Goal: Entertainment & Leisure: Consume media (video, audio)

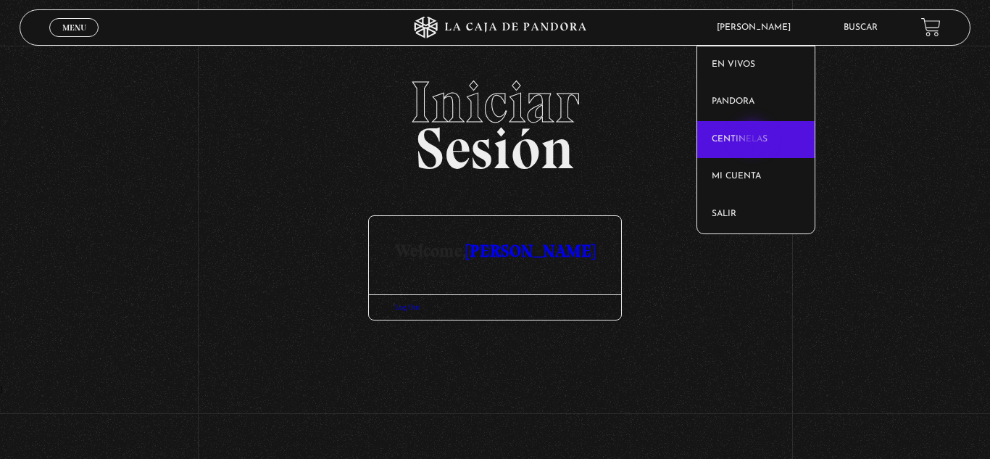
click at [755, 138] on link "Centinelas" at bounding box center [755, 140] width 117 height 38
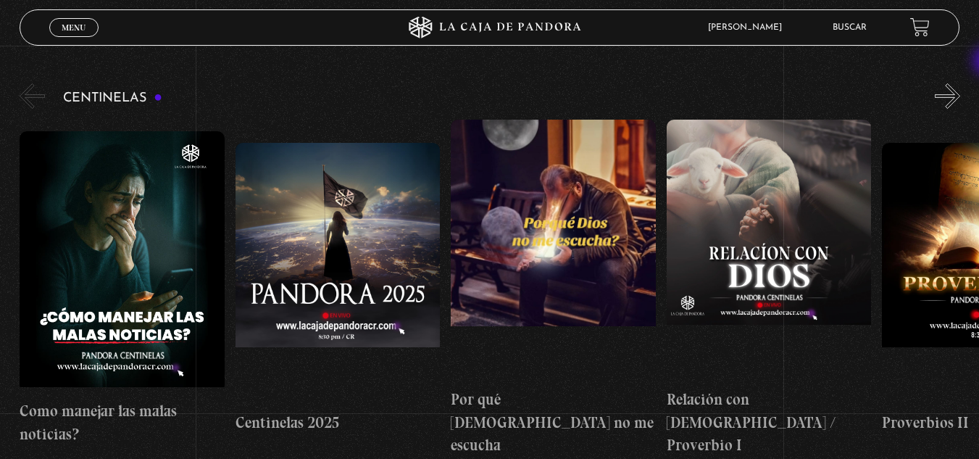
scroll to position [146, 0]
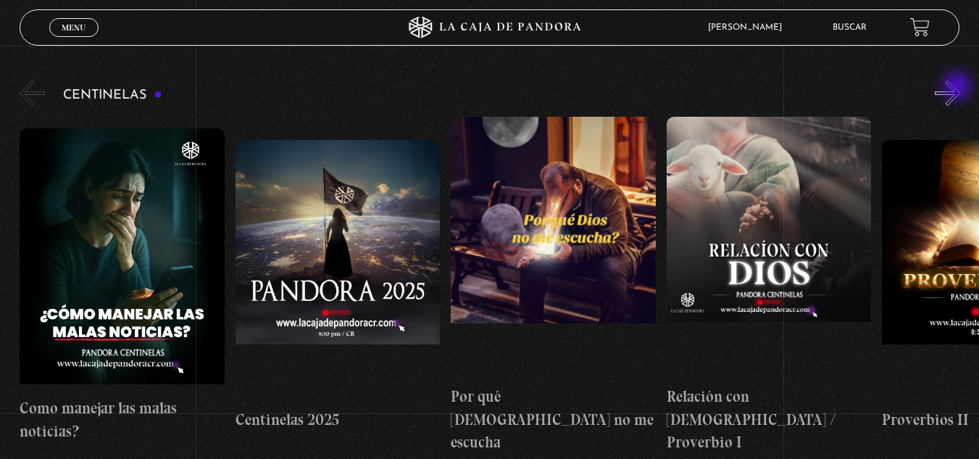
click at [959, 88] on button "»" at bounding box center [947, 92] width 25 height 25
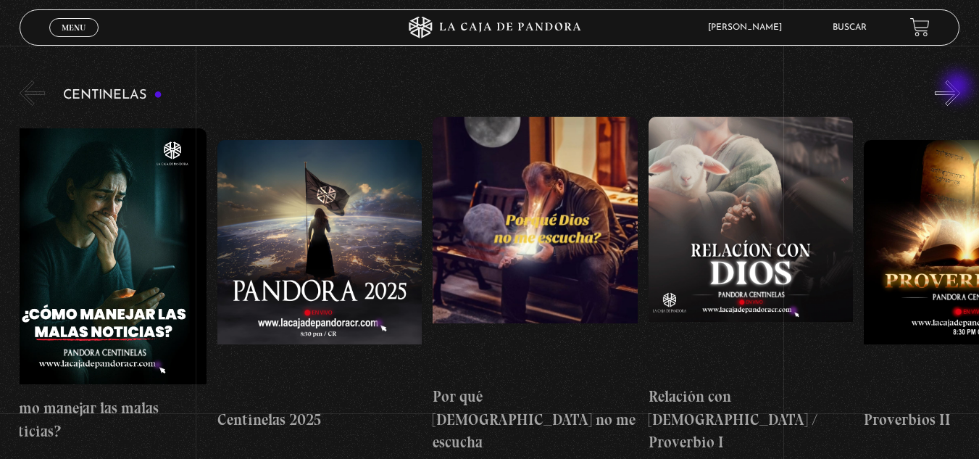
click at [959, 88] on button "»" at bounding box center [947, 92] width 25 height 25
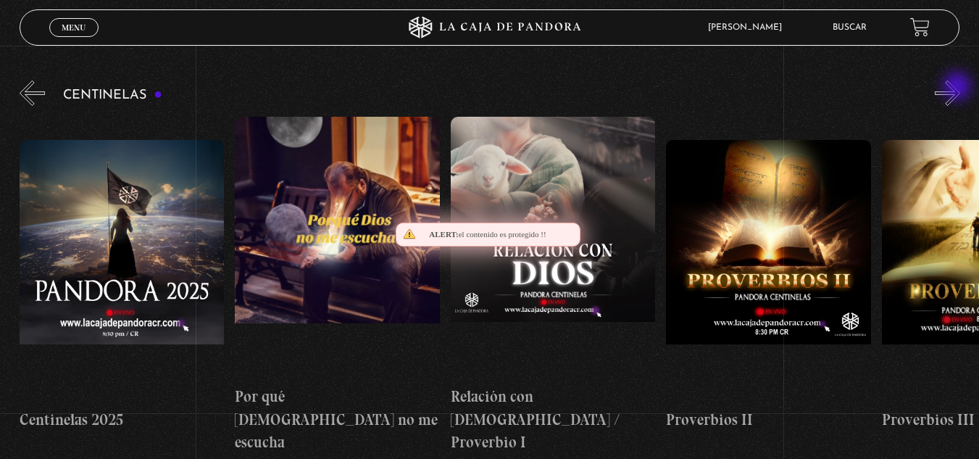
click at [959, 88] on button "»" at bounding box center [947, 92] width 25 height 25
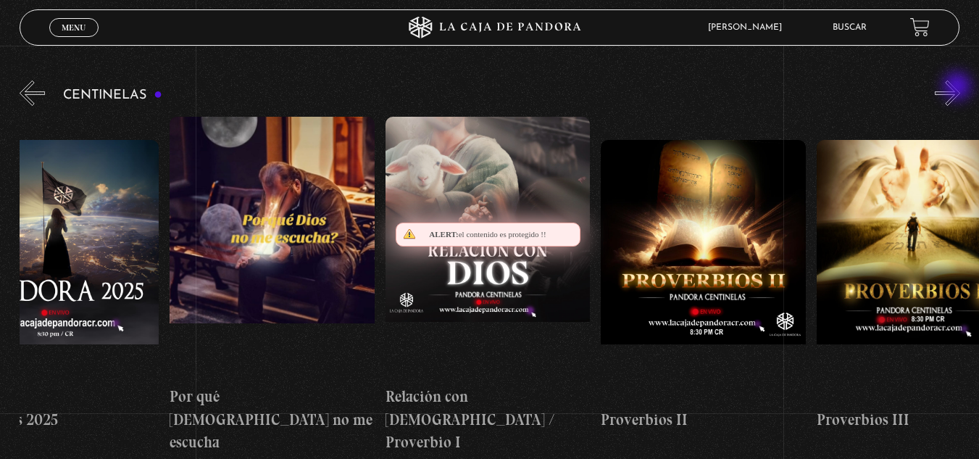
click at [959, 88] on button "»" at bounding box center [947, 92] width 25 height 25
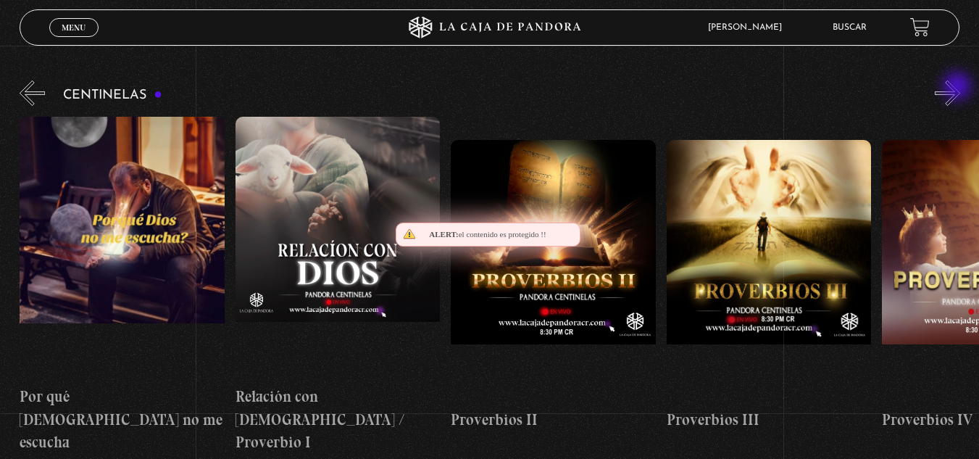
click at [959, 88] on button "»" at bounding box center [947, 92] width 25 height 25
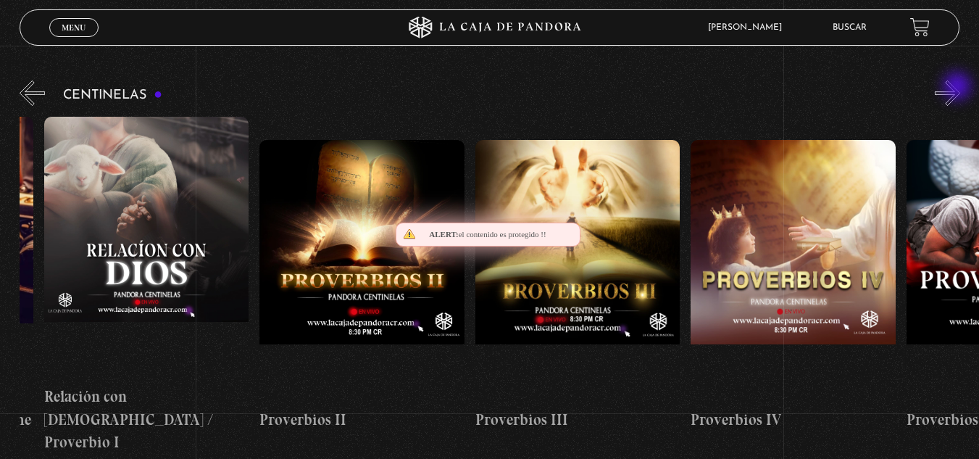
click at [959, 88] on button "»" at bounding box center [947, 92] width 25 height 25
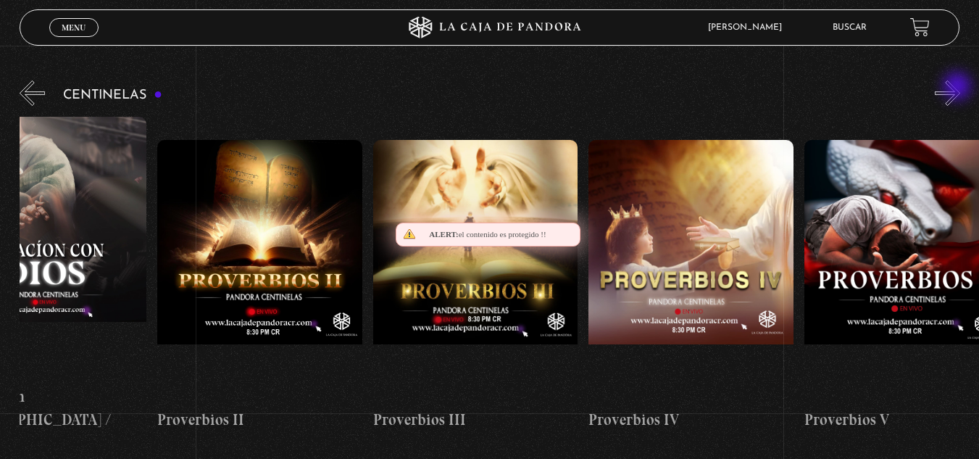
click at [959, 88] on button "»" at bounding box center [947, 92] width 25 height 25
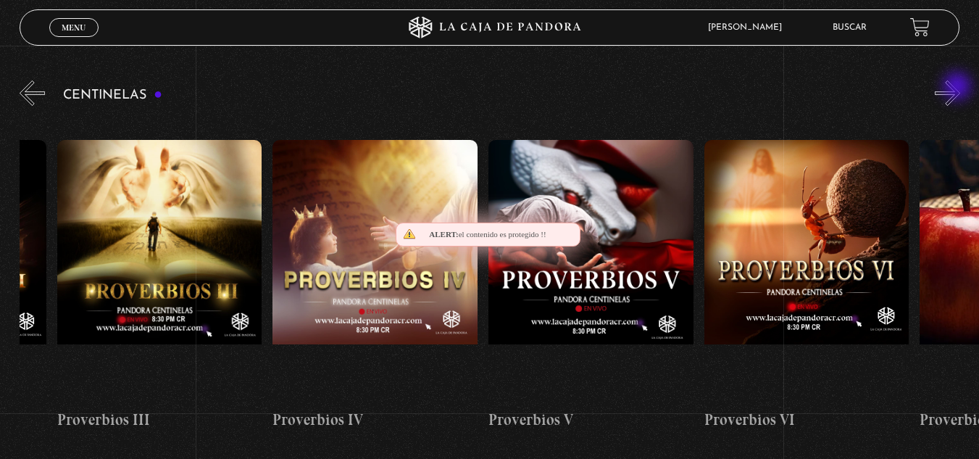
click at [959, 88] on button "»" at bounding box center [947, 92] width 25 height 25
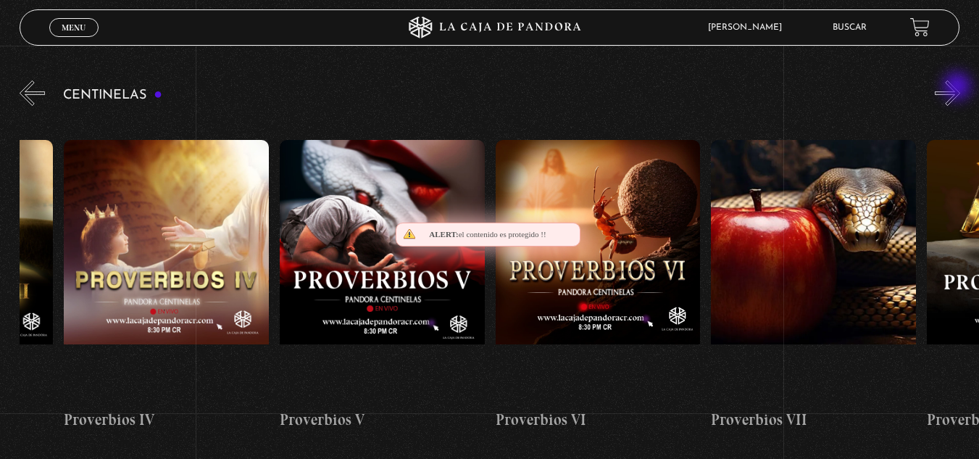
click at [959, 88] on button "»" at bounding box center [947, 92] width 25 height 25
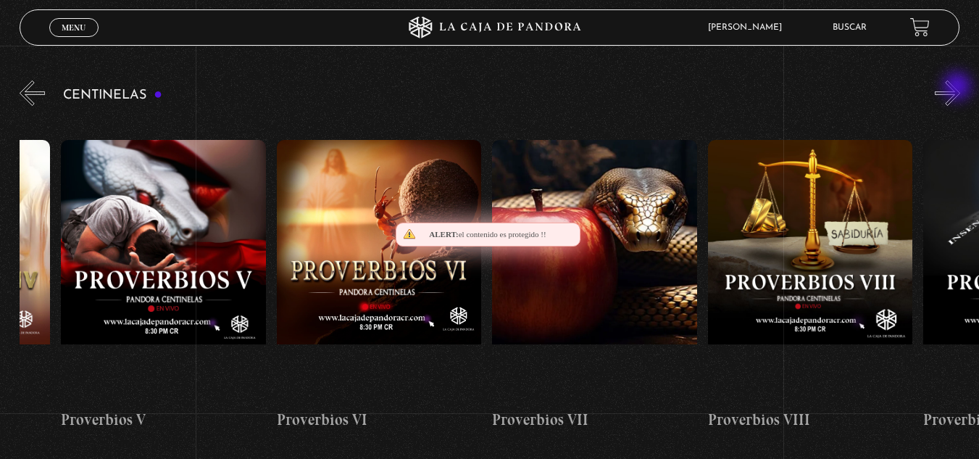
click at [959, 88] on button "»" at bounding box center [947, 92] width 25 height 25
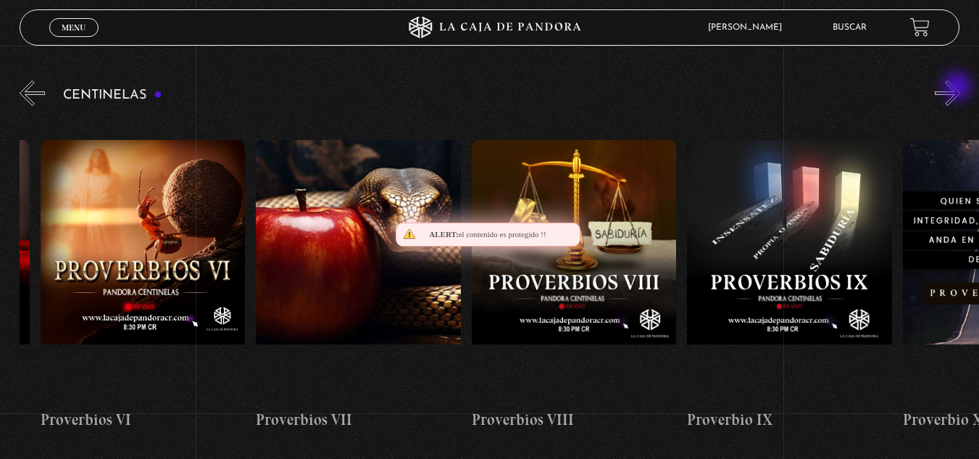
click at [959, 88] on button "»" at bounding box center [947, 92] width 25 height 25
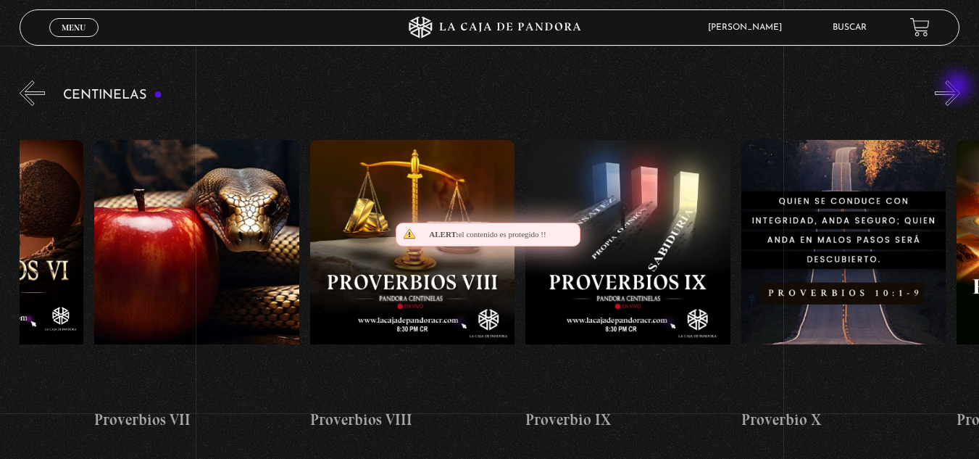
click at [959, 88] on button "»" at bounding box center [947, 92] width 25 height 25
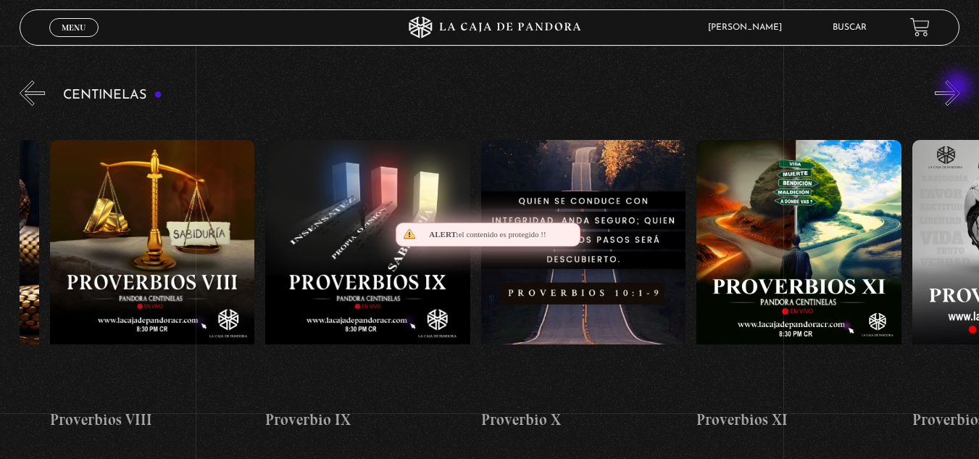
click at [959, 88] on button "»" at bounding box center [947, 92] width 25 height 25
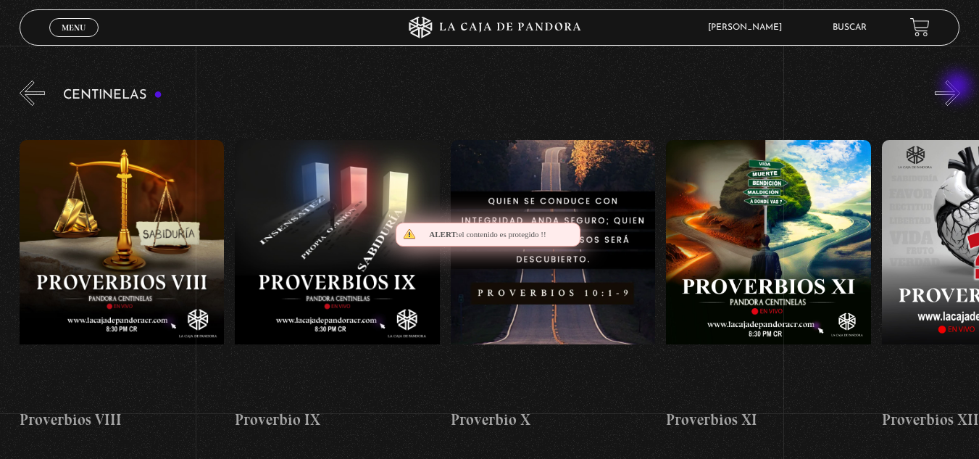
click at [959, 88] on button "»" at bounding box center [947, 92] width 25 height 25
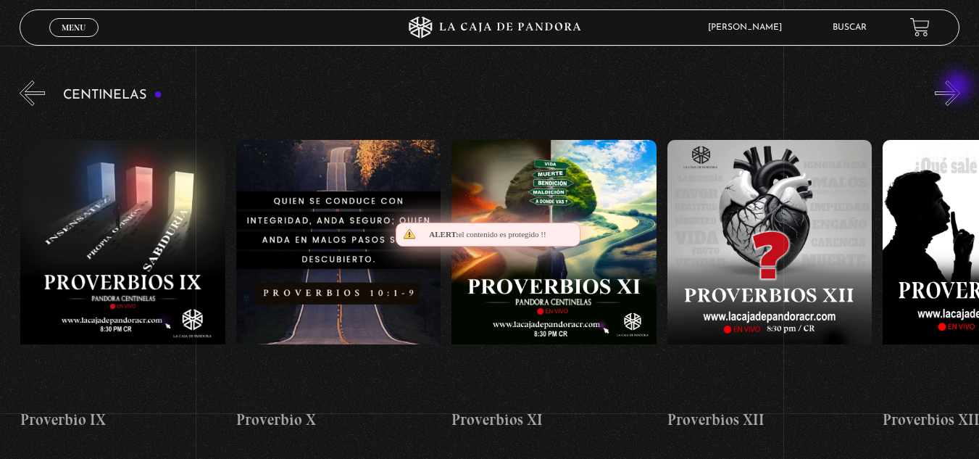
scroll to position [0, 2373]
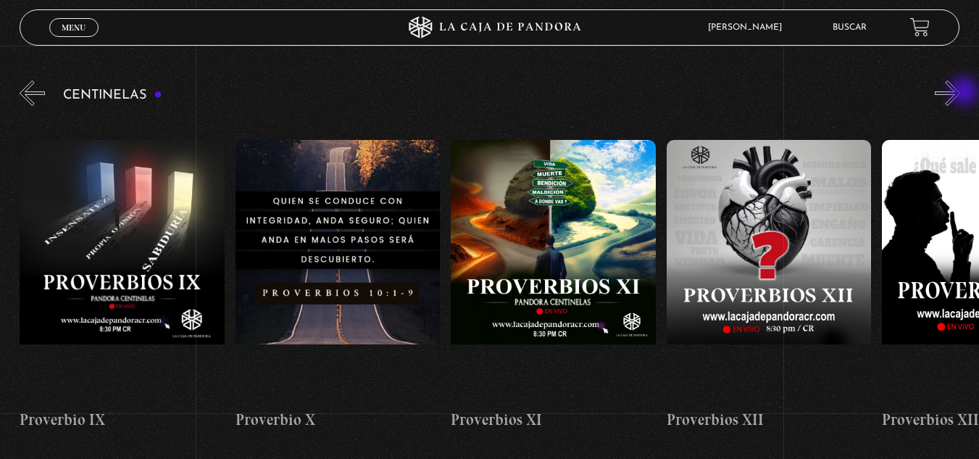
click at [961, 93] on button "»" at bounding box center [947, 92] width 25 height 25
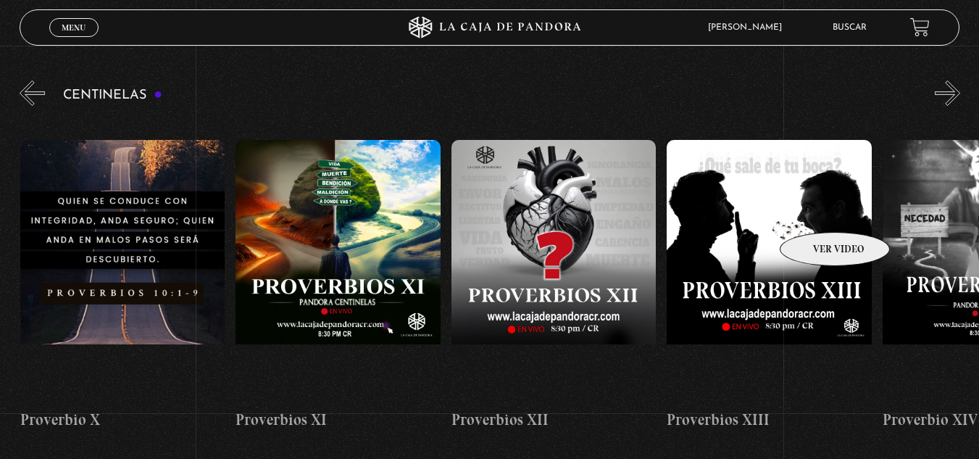
scroll to position [0, 2589]
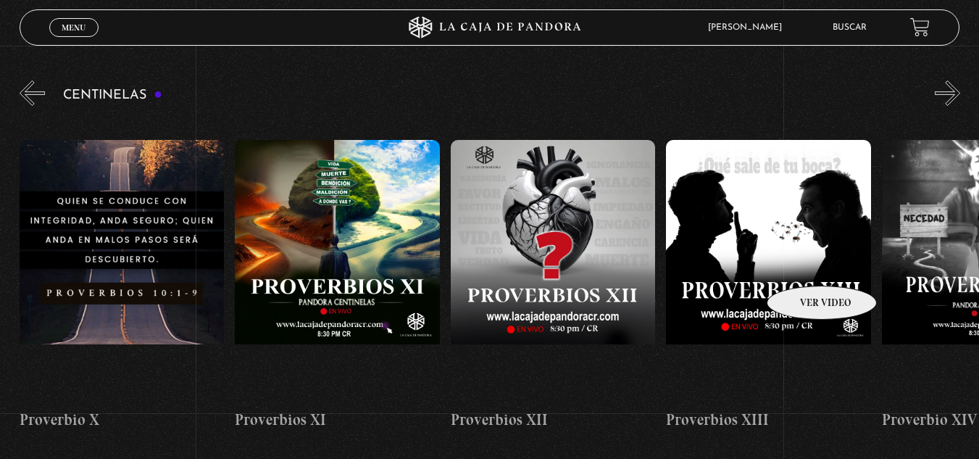
click at [803, 264] on figure at bounding box center [768, 270] width 205 height 261
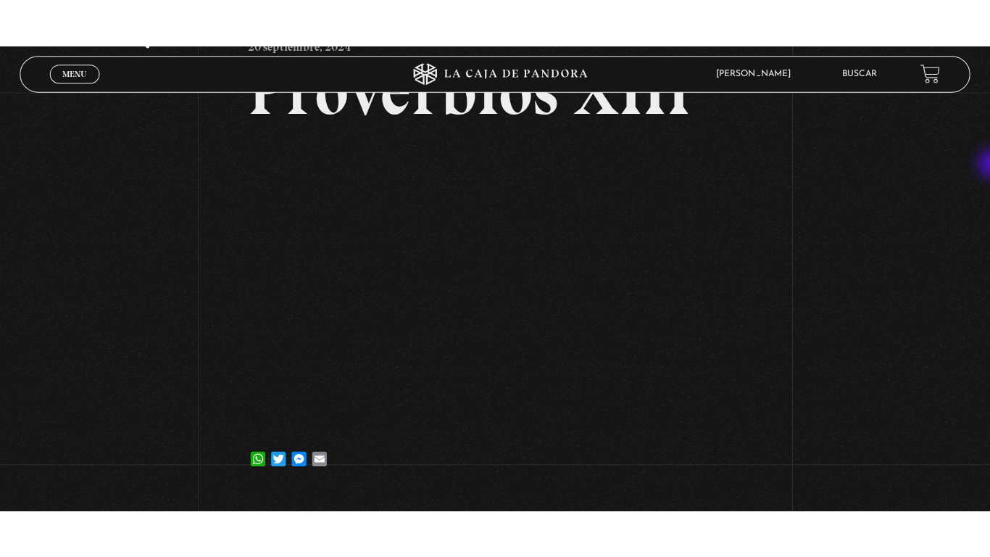
scroll to position [111, 0]
